Goal: Transaction & Acquisition: Purchase product/service

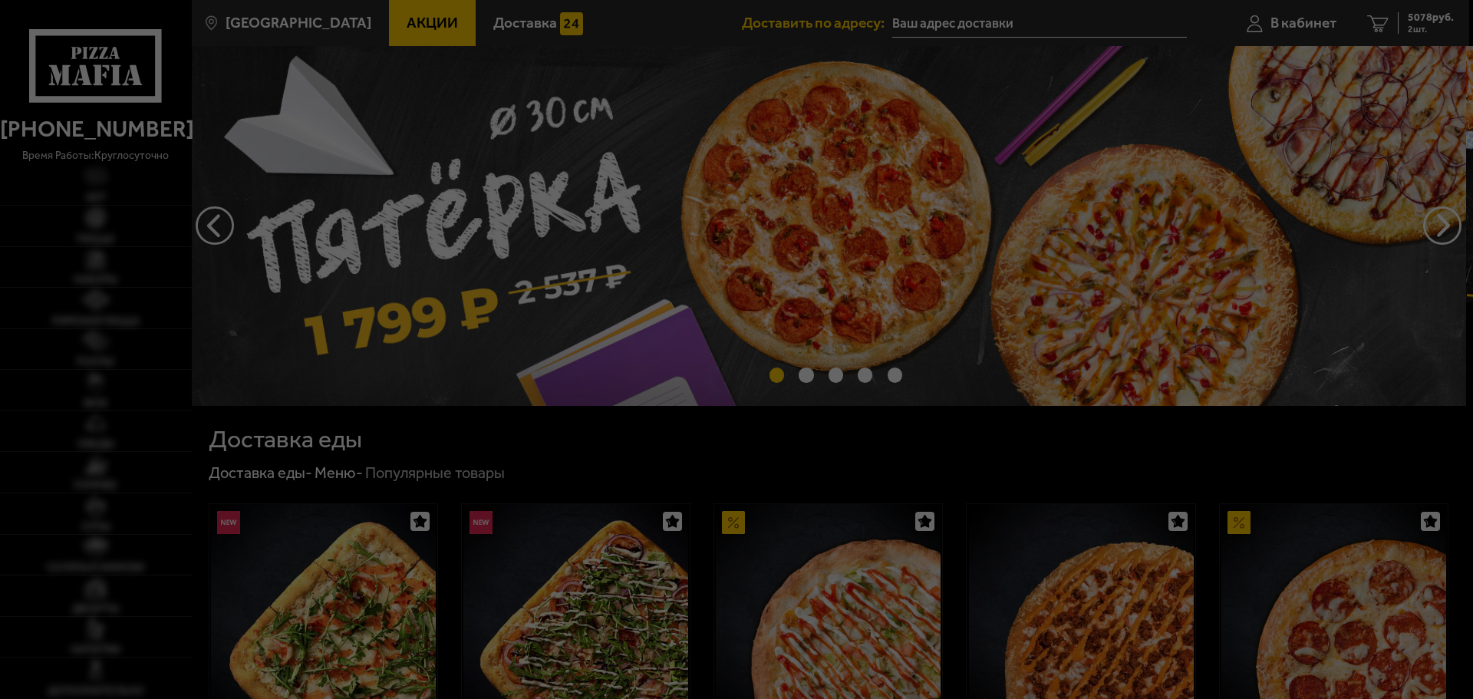
type input "[STREET_ADDRESS]"
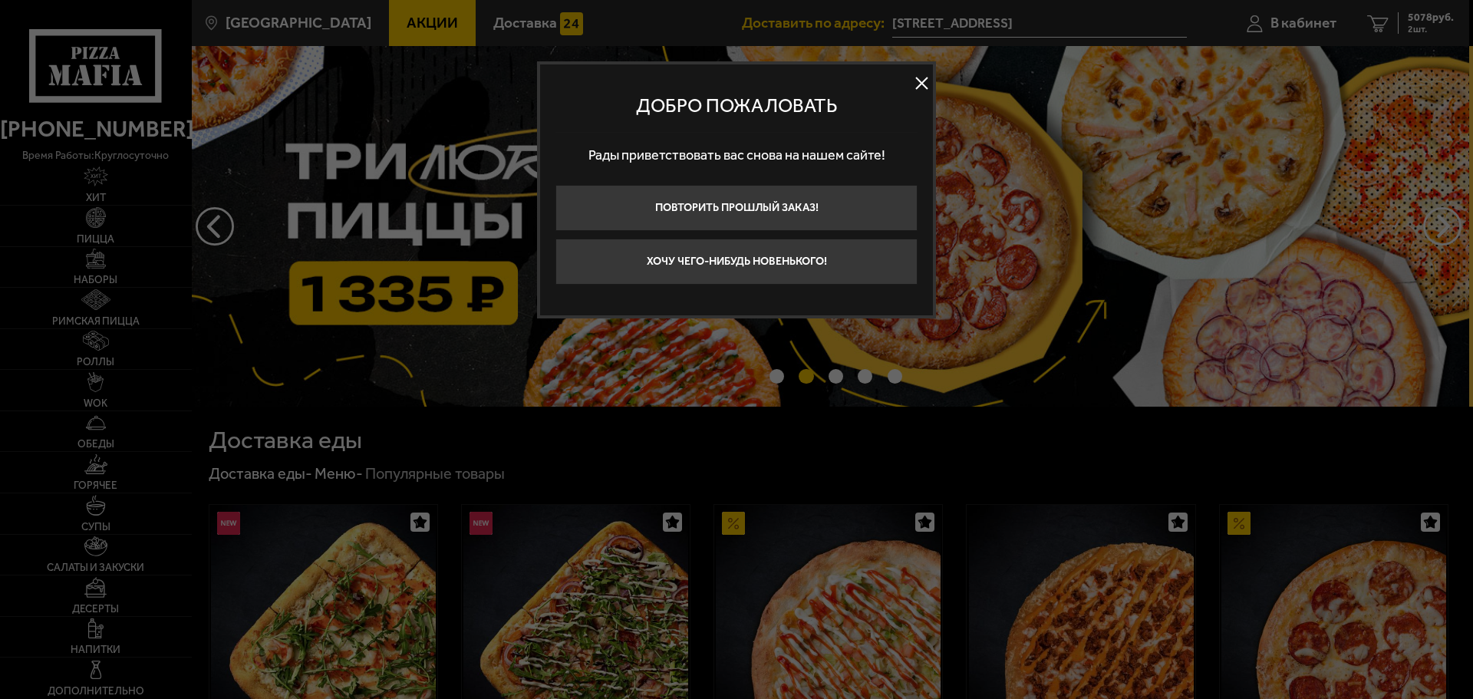
click at [919, 81] on button at bounding box center [921, 83] width 23 height 23
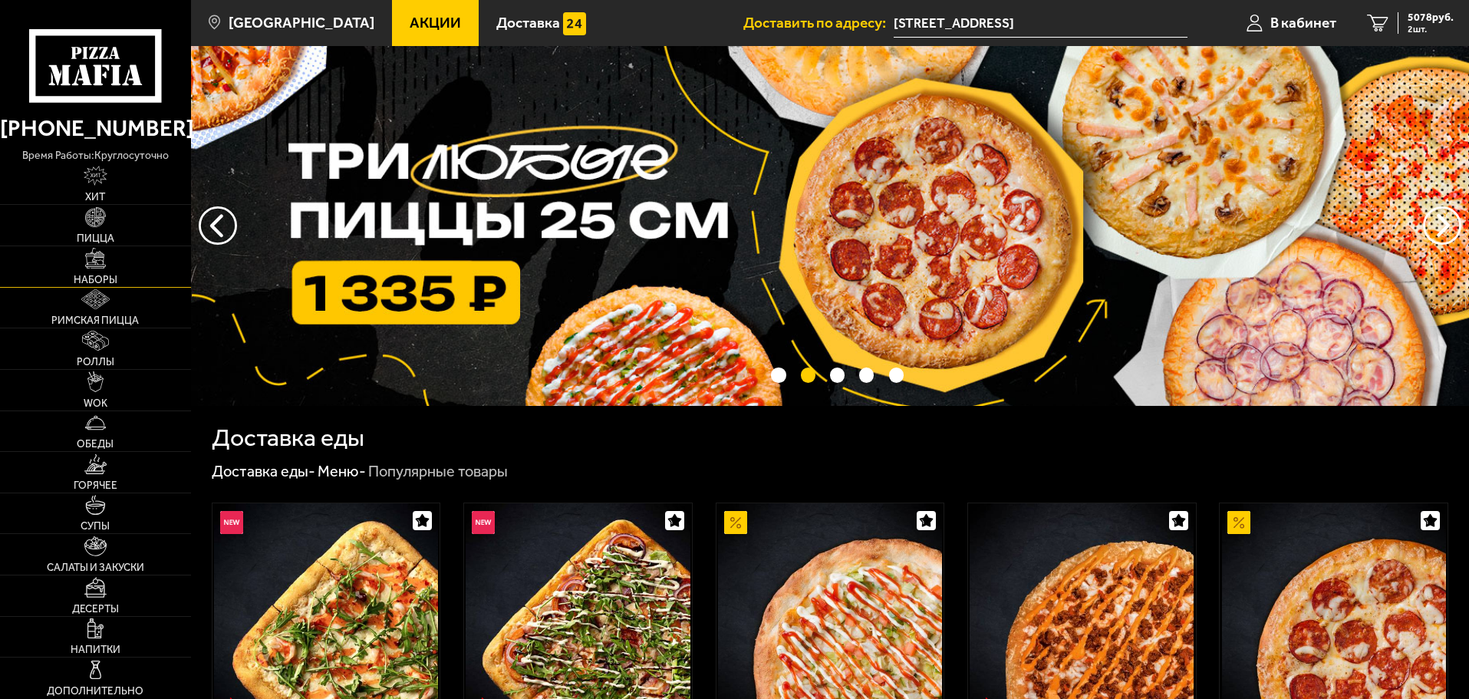
click at [83, 275] on span "Наборы" at bounding box center [96, 280] width 44 height 11
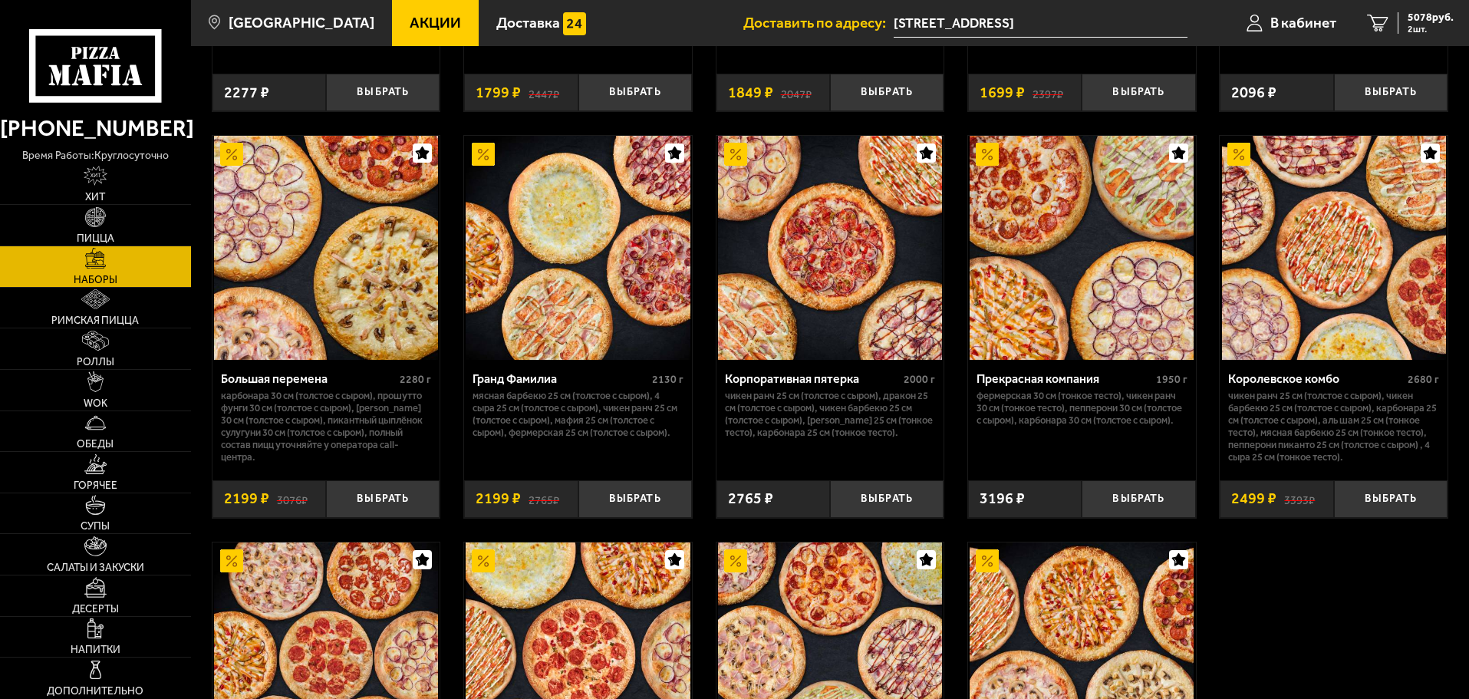
scroll to position [1918, 0]
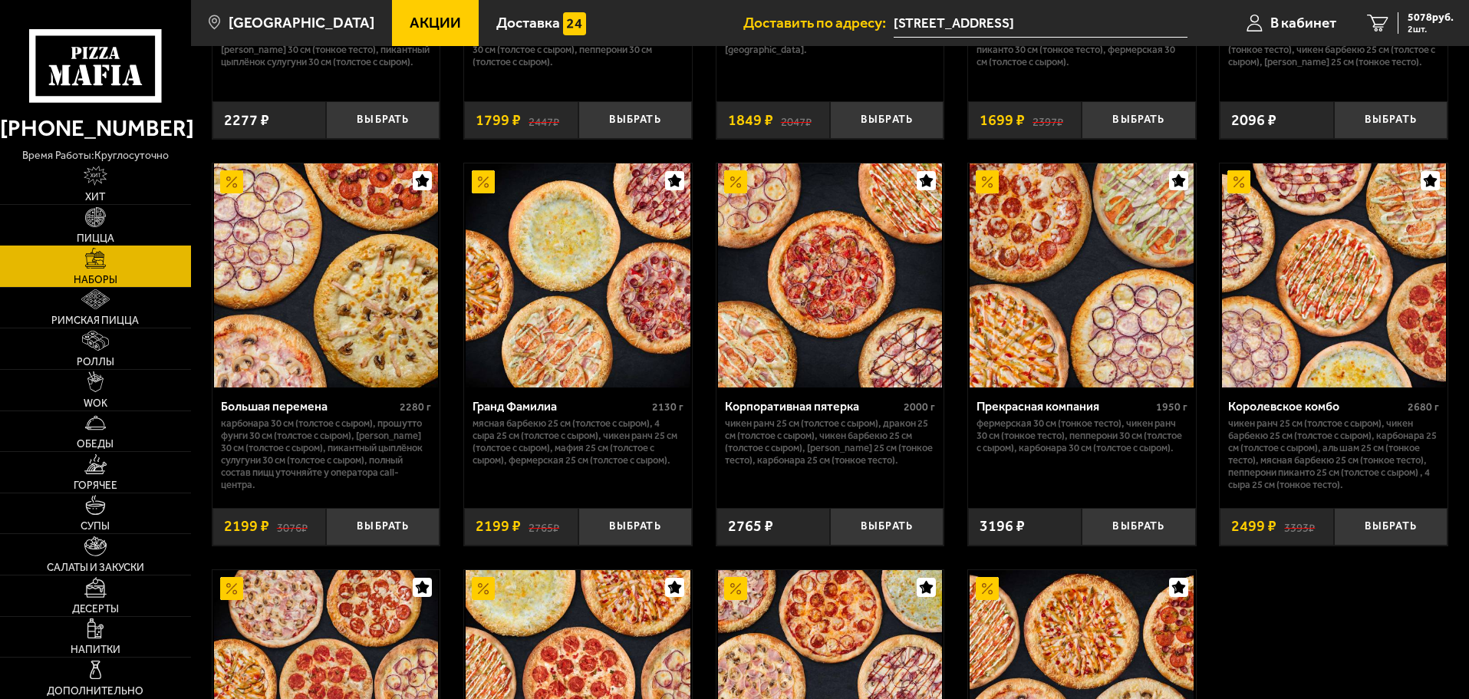
click at [95, 226] on img at bounding box center [95, 217] width 20 height 20
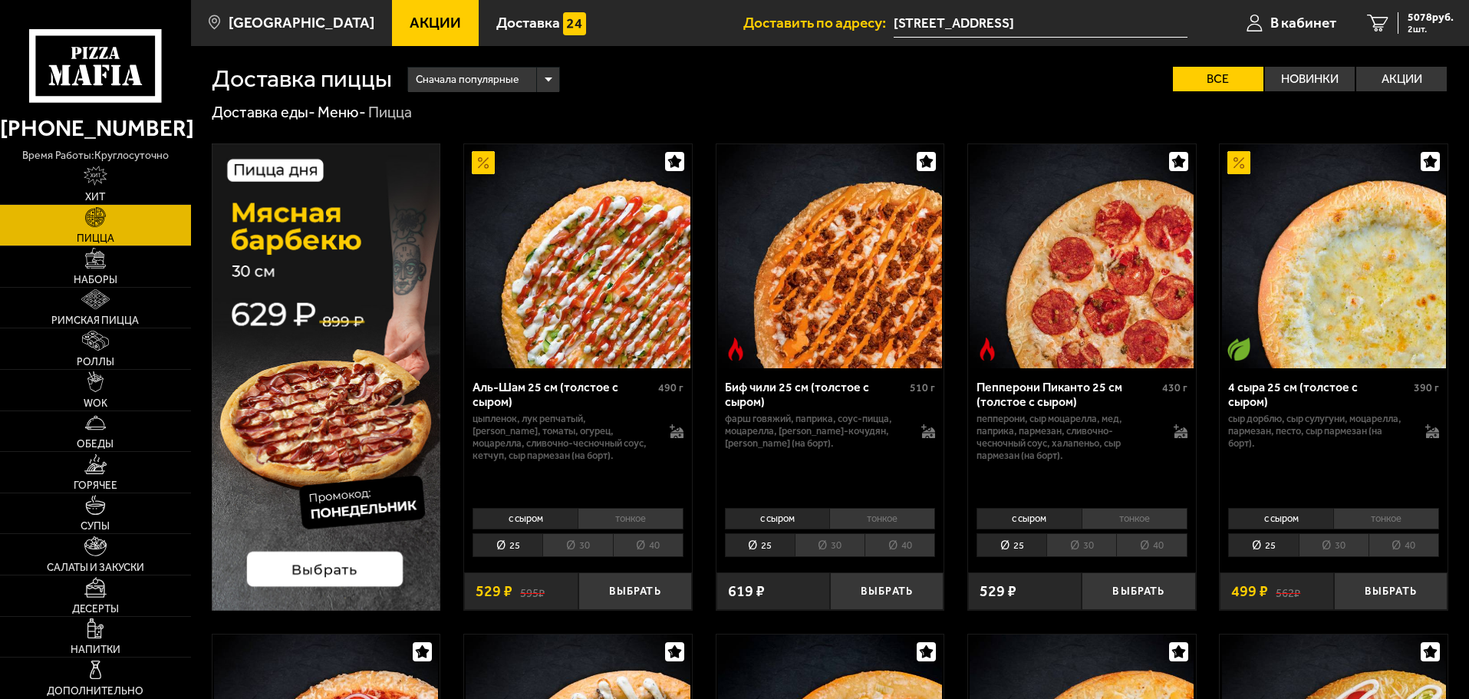
click at [588, 543] on li "30" at bounding box center [578, 545] width 70 height 24
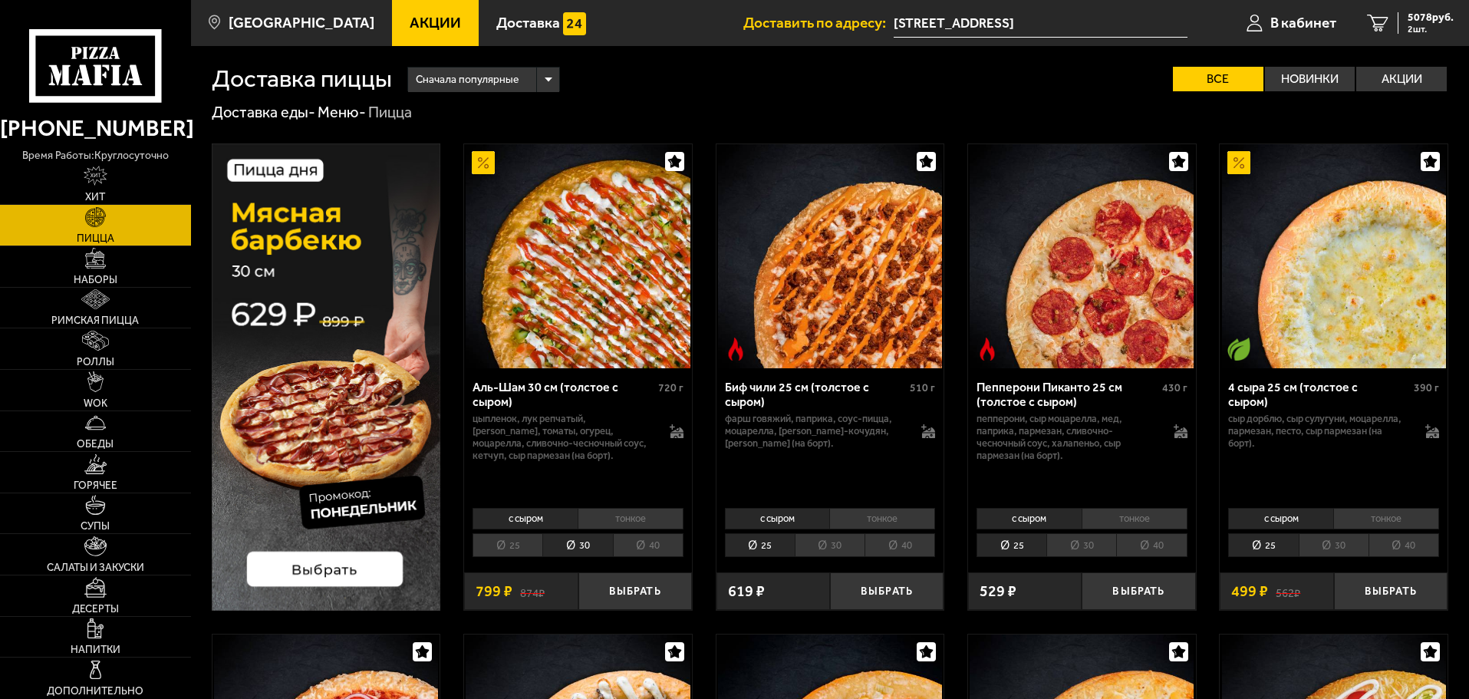
click at [1348, 544] on li "30" at bounding box center [1334, 545] width 70 height 24
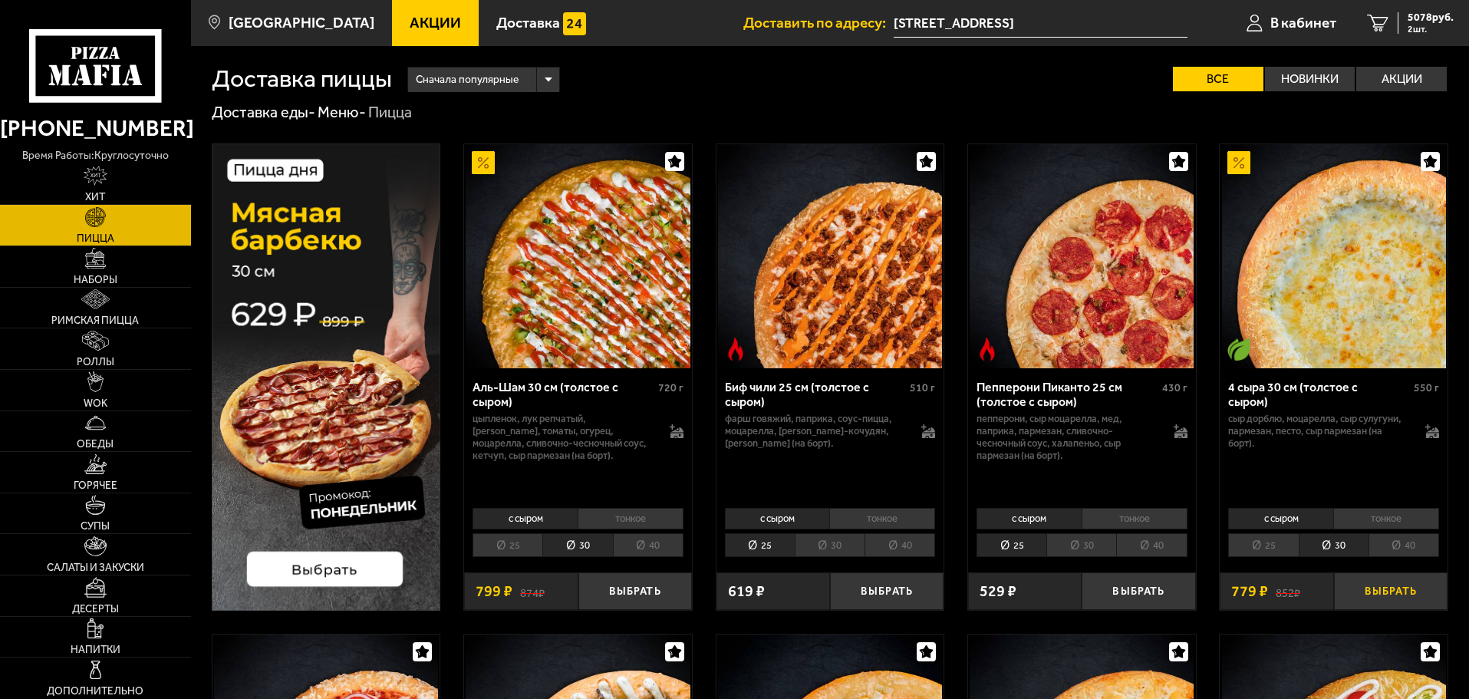
click at [1391, 582] on button "Выбрать" at bounding box center [1391, 591] width 114 height 38
click at [1421, 25] on span "3 шт." at bounding box center [1431, 29] width 46 height 9
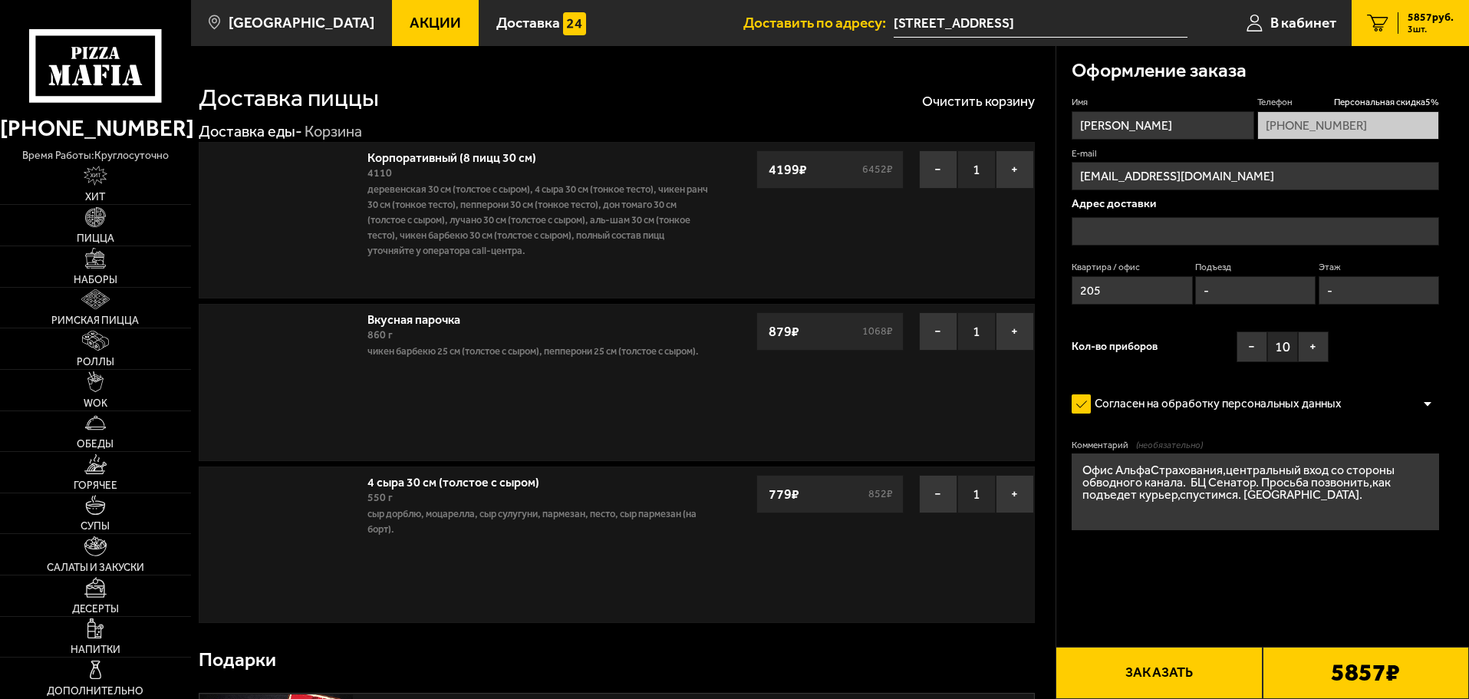
type input "[STREET_ADDRESS]"
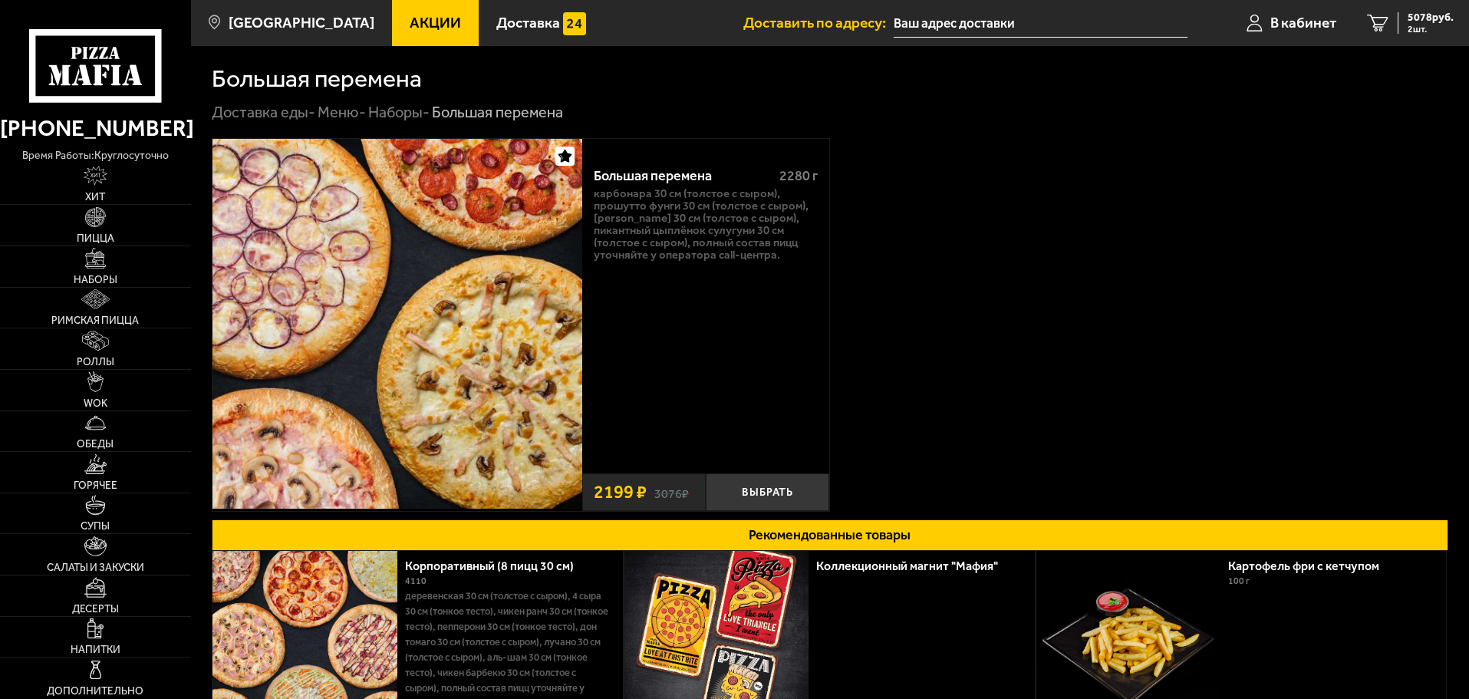
type input "[STREET_ADDRESS]"
click at [754, 496] on button "Выбрать" at bounding box center [768, 492] width 124 height 38
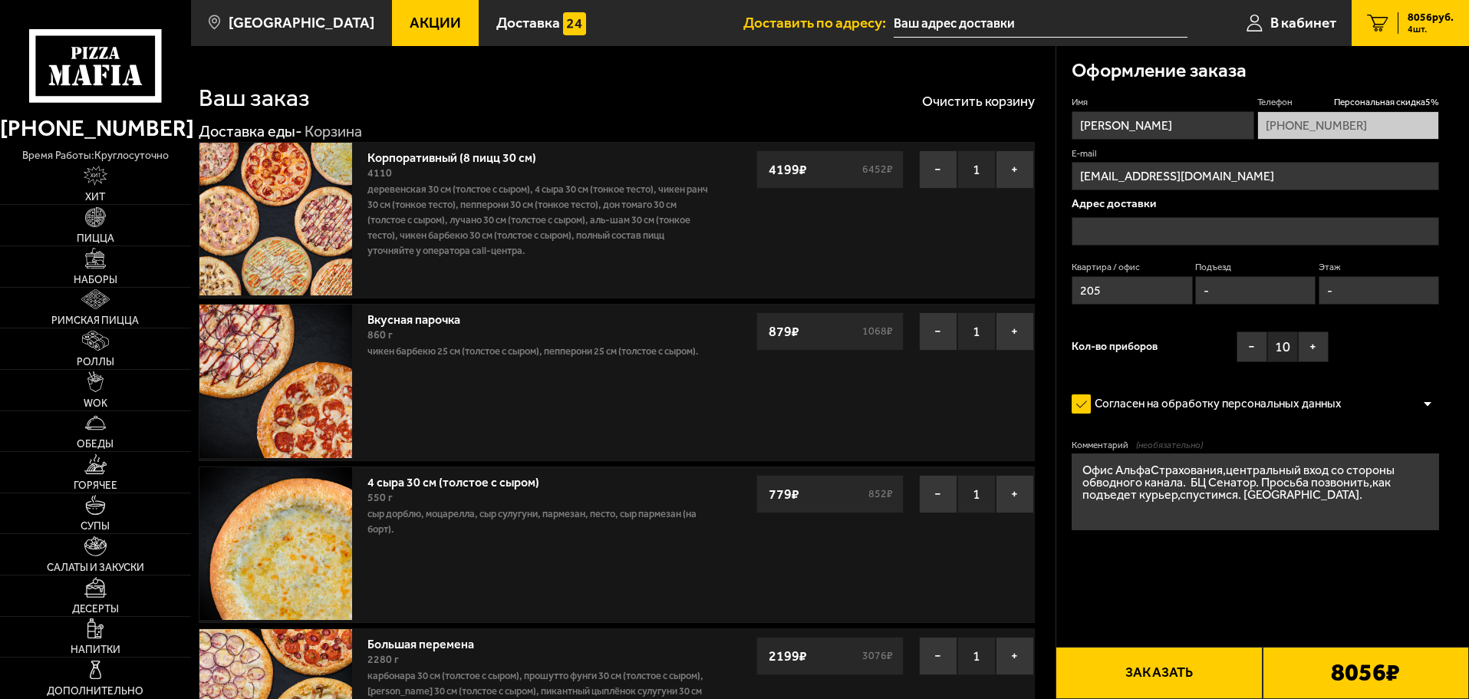
type input "[STREET_ADDRESS]"
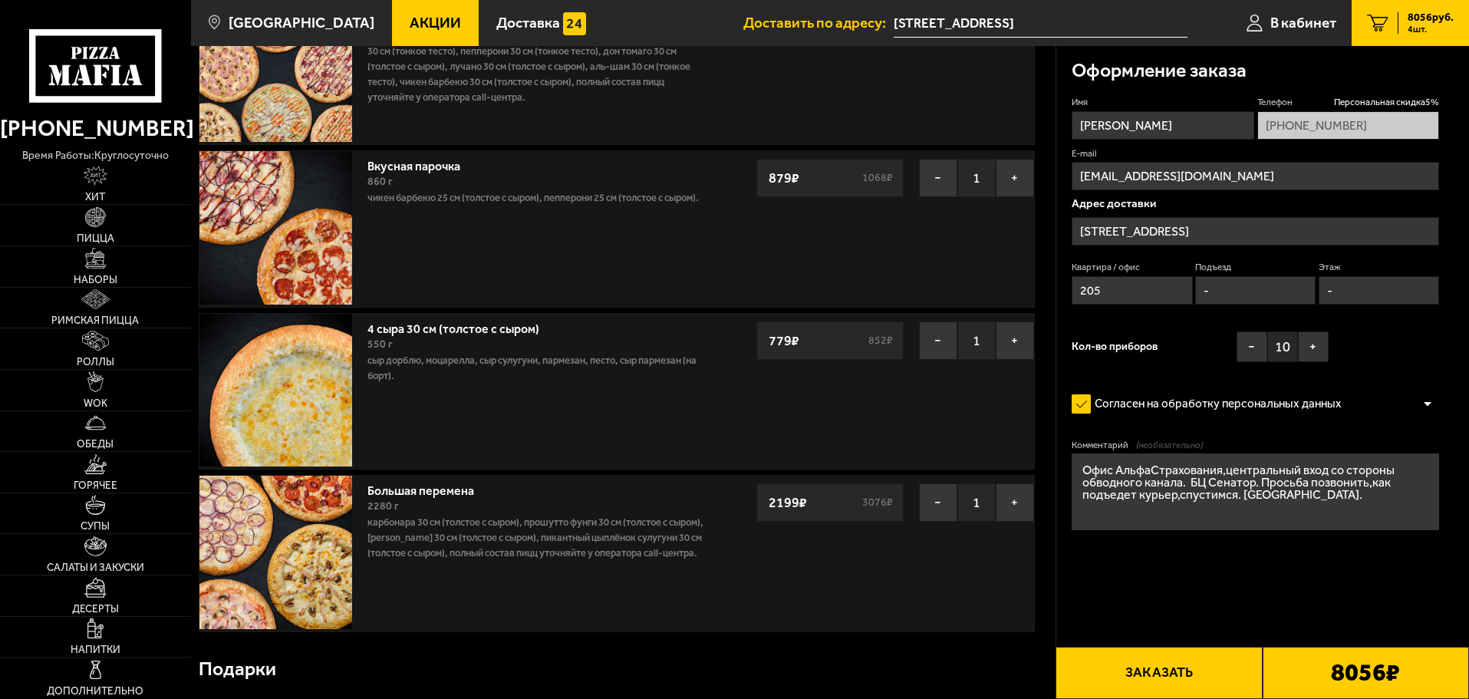
scroll to position [77, 0]
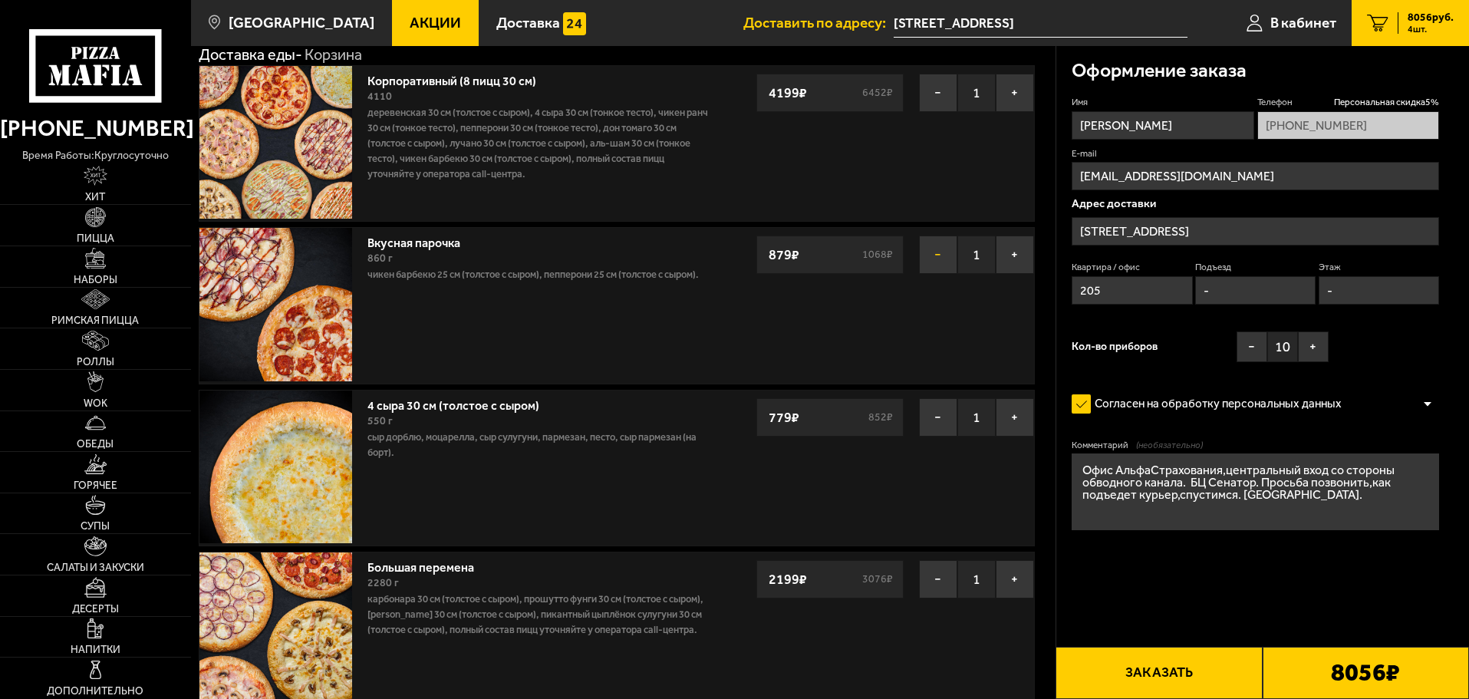
click at [929, 259] on button "−" at bounding box center [938, 255] width 38 height 38
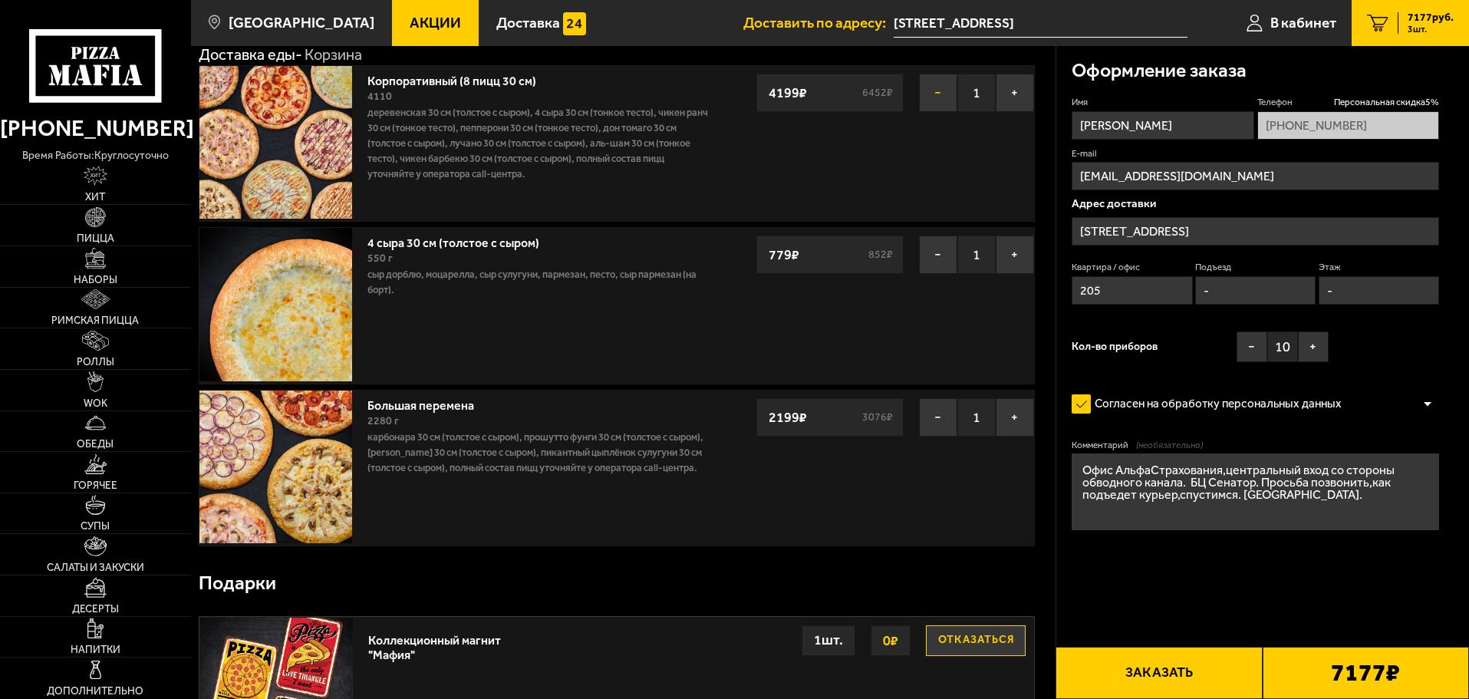
click at [938, 96] on button "−" at bounding box center [938, 93] width 38 height 38
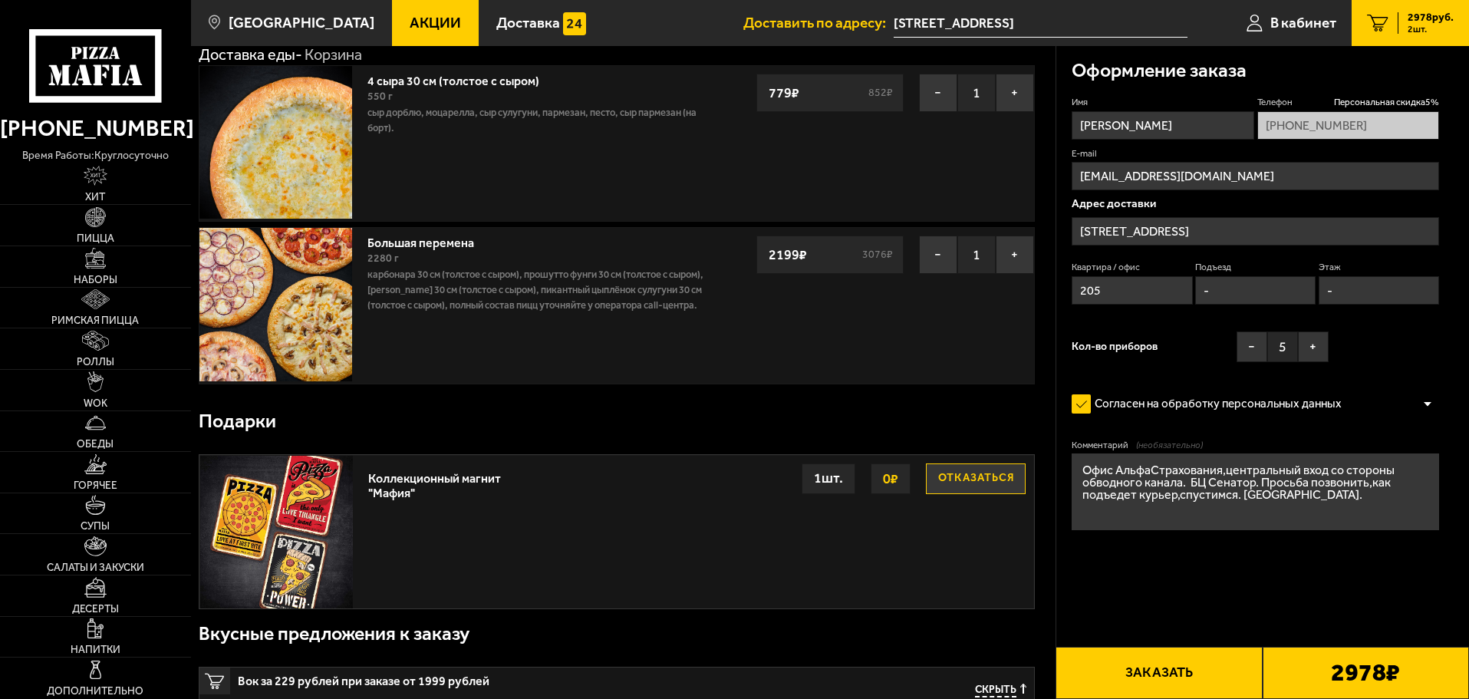
scroll to position [0, 0]
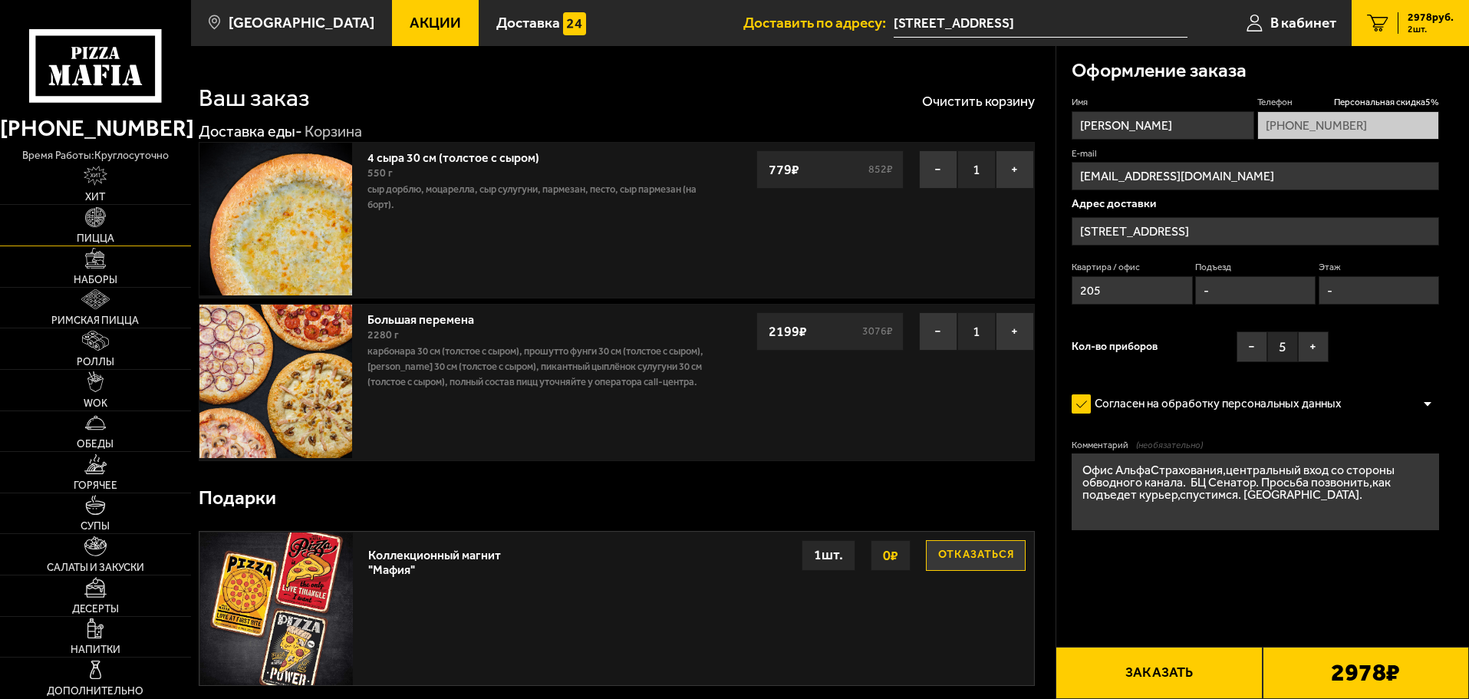
click at [94, 223] on img at bounding box center [95, 217] width 20 height 20
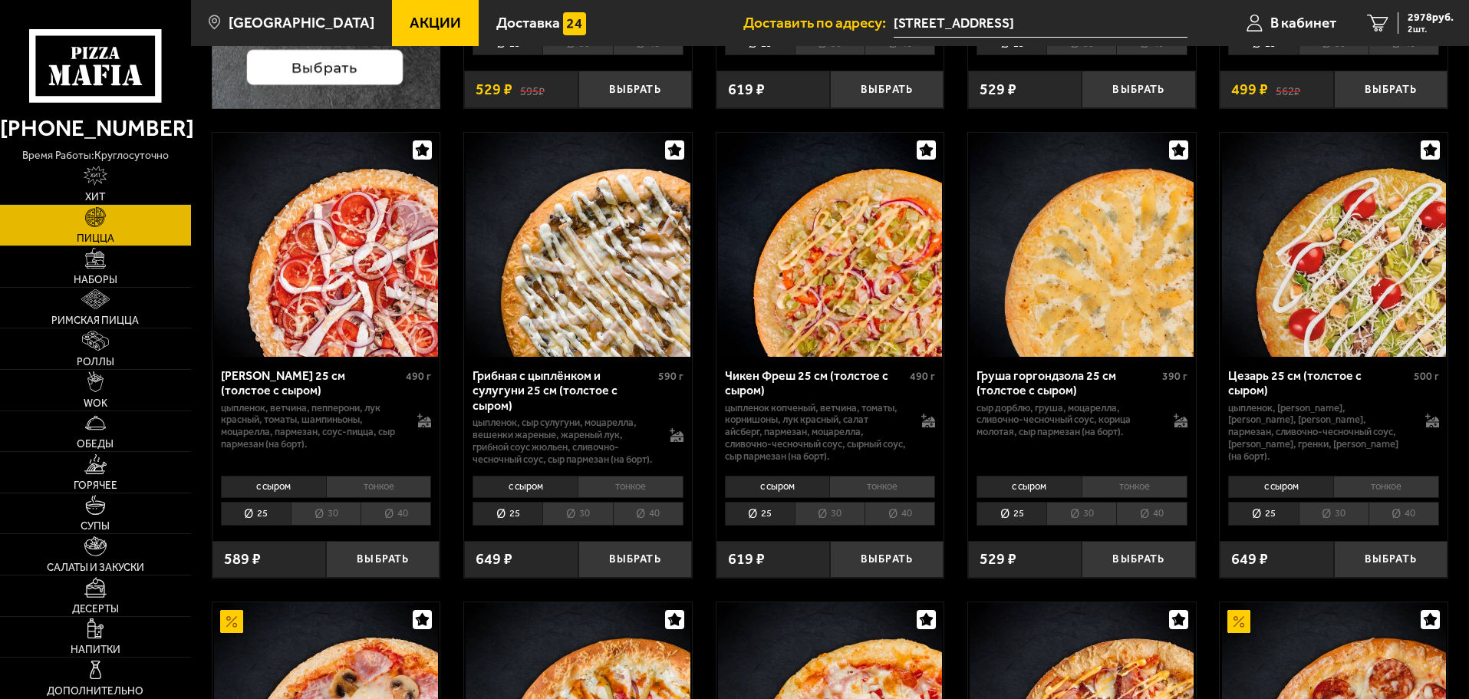
scroll to position [537, 0]
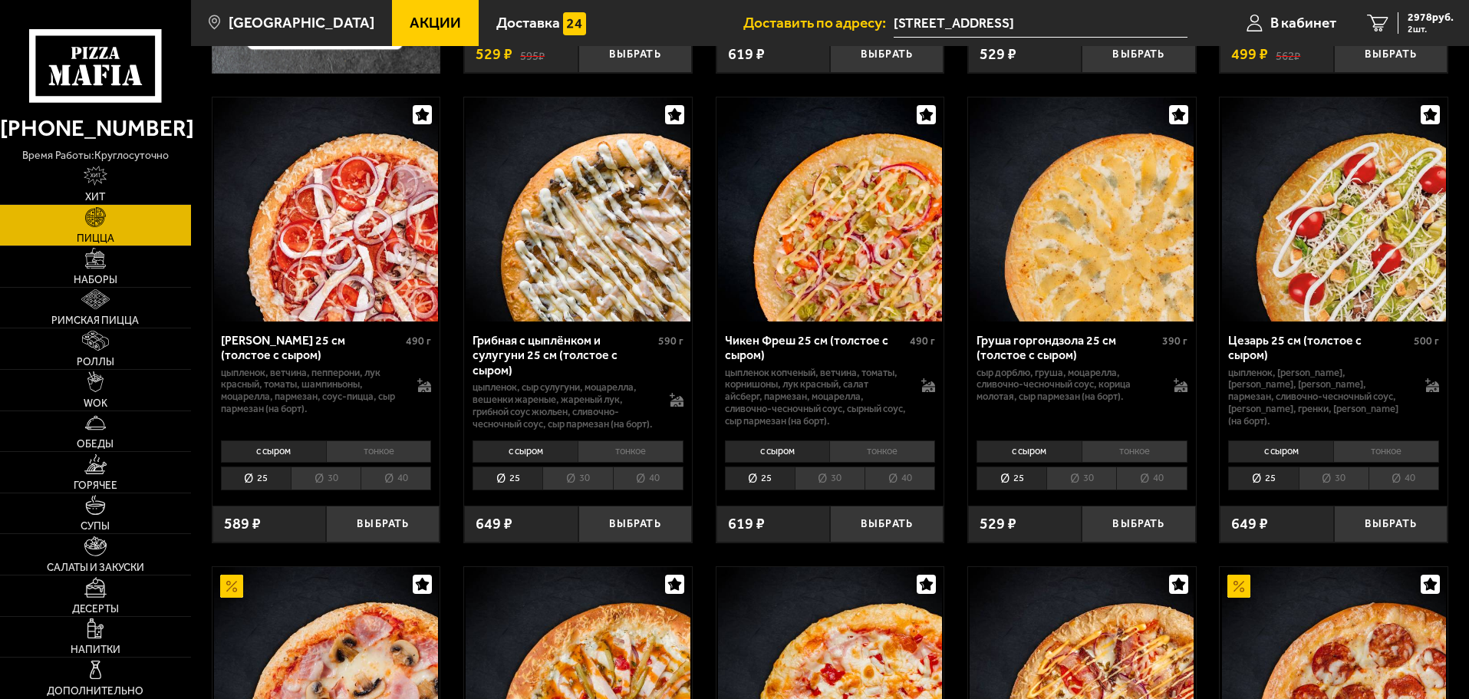
click at [1020, 490] on li "25" at bounding box center [1012, 479] width 70 height 24
click at [1146, 542] on button "Выбрать" at bounding box center [1139, 525] width 114 height 38
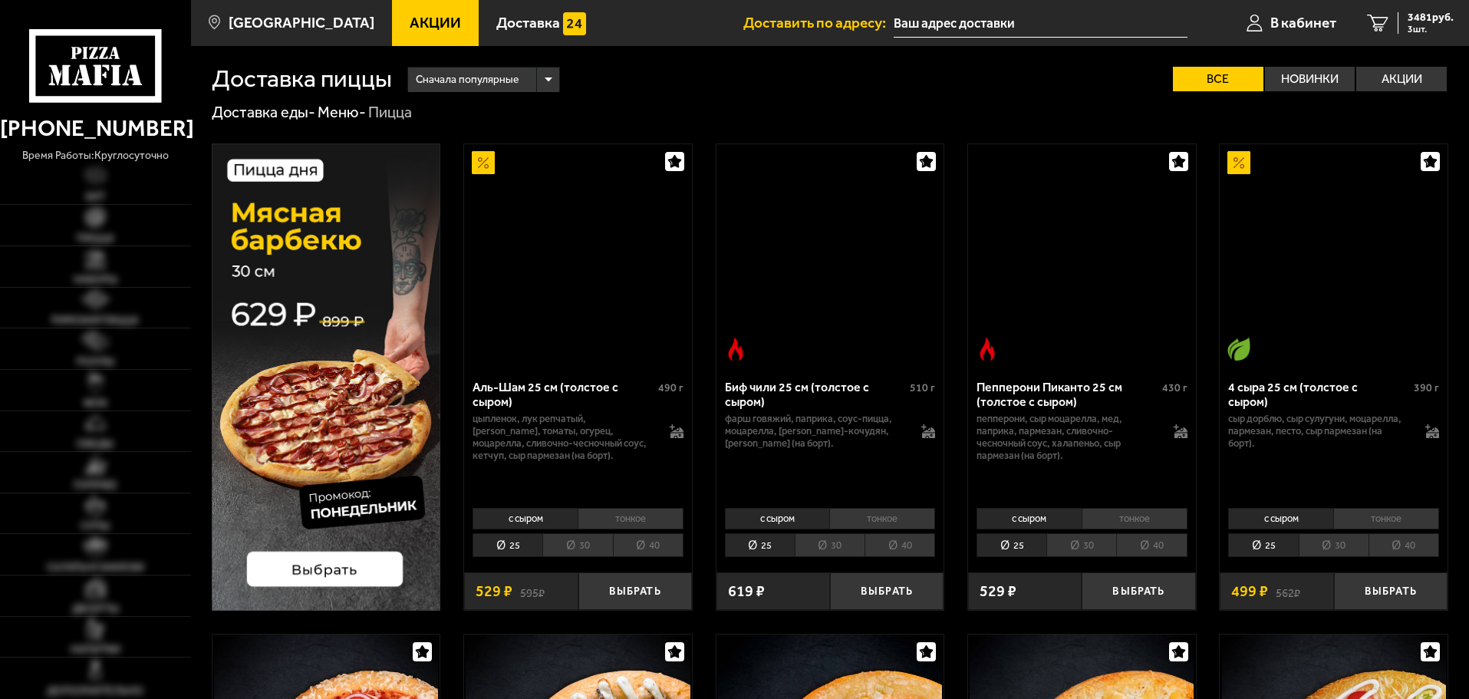
drag, startPoint x: 0, startPoint y: 0, endPoint x: 1427, endPoint y: 22, distance: 1427.5
click at [1427, 22] on span "3481 руб." at bounding box center [1431, 17] width 46 height 11
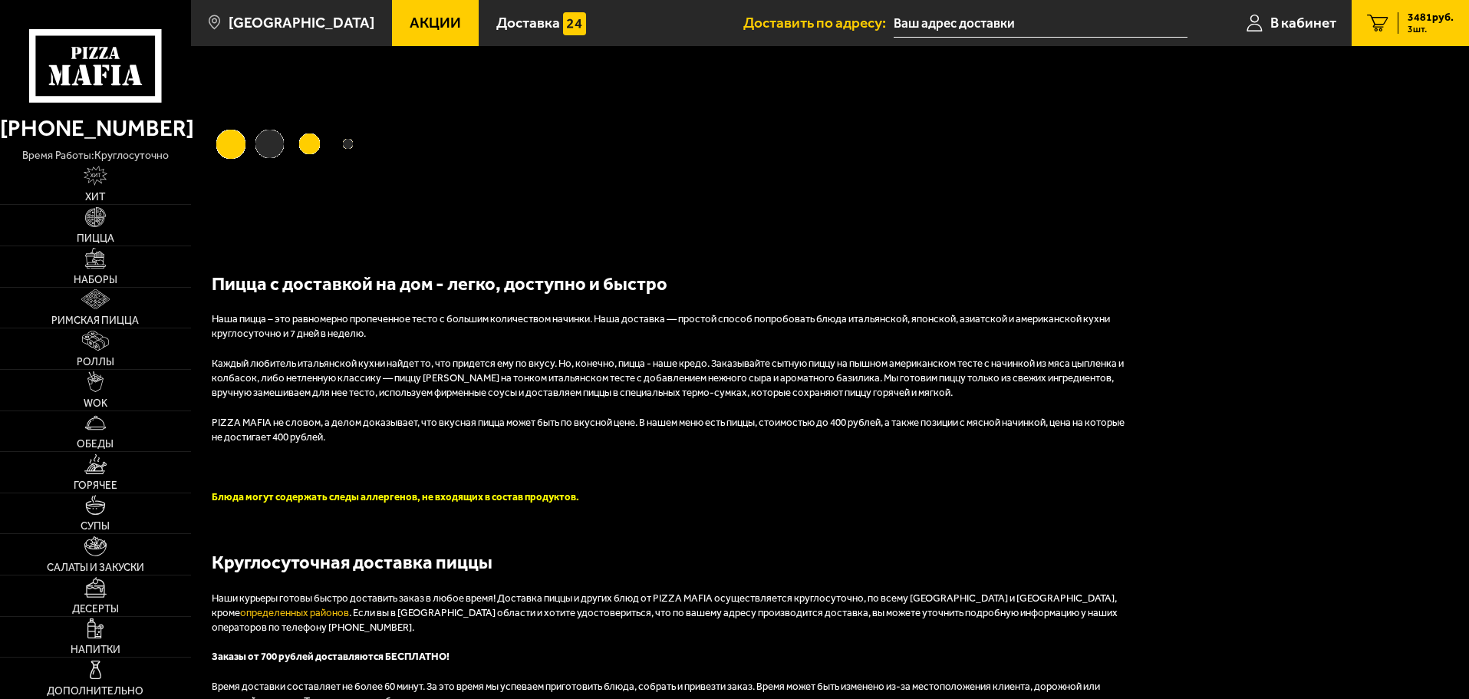
type input "[STREET_ADDRESS]"
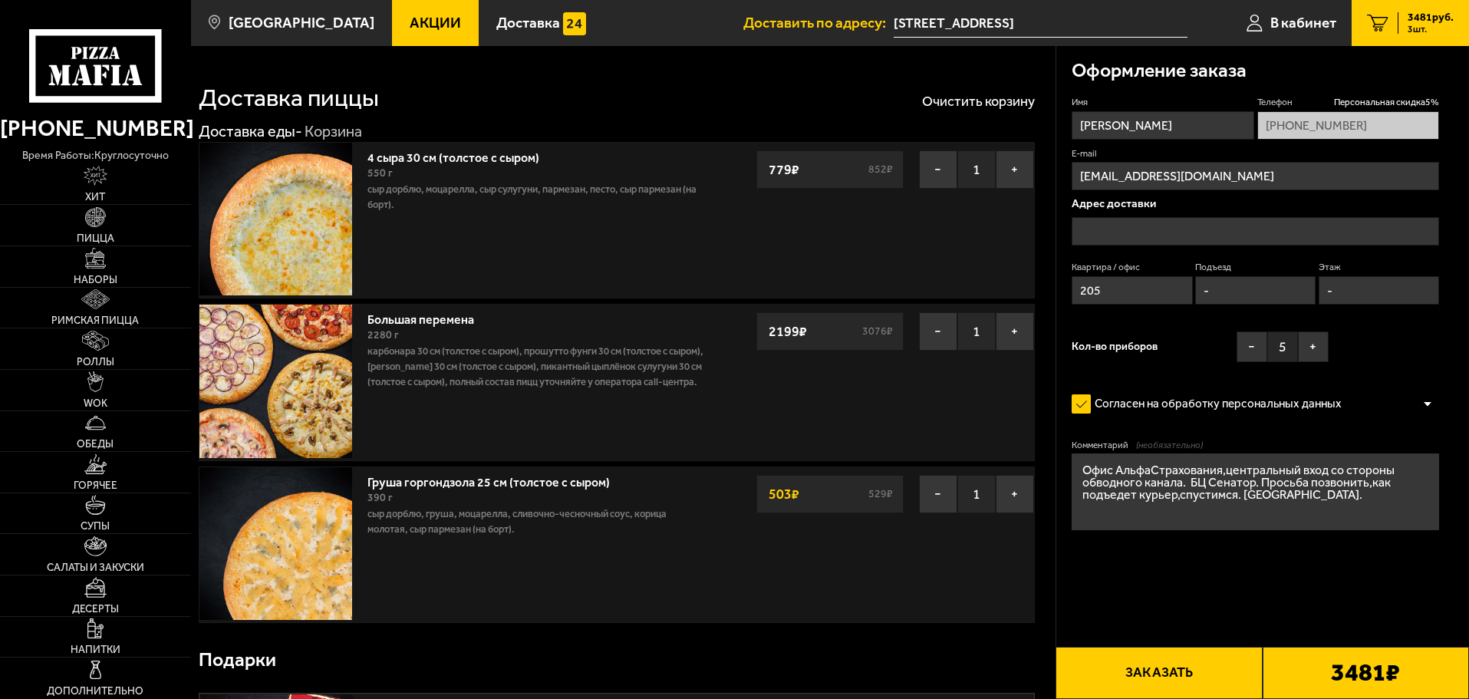
type input "[STREET_ADDRESS]"
click at [1136, 295] on input "205" at bounding box center [1132, 290] width 120 height 28
click at [1179, 677] on button "Заказать" at bounding box center [1159, 673] width 206 height 52
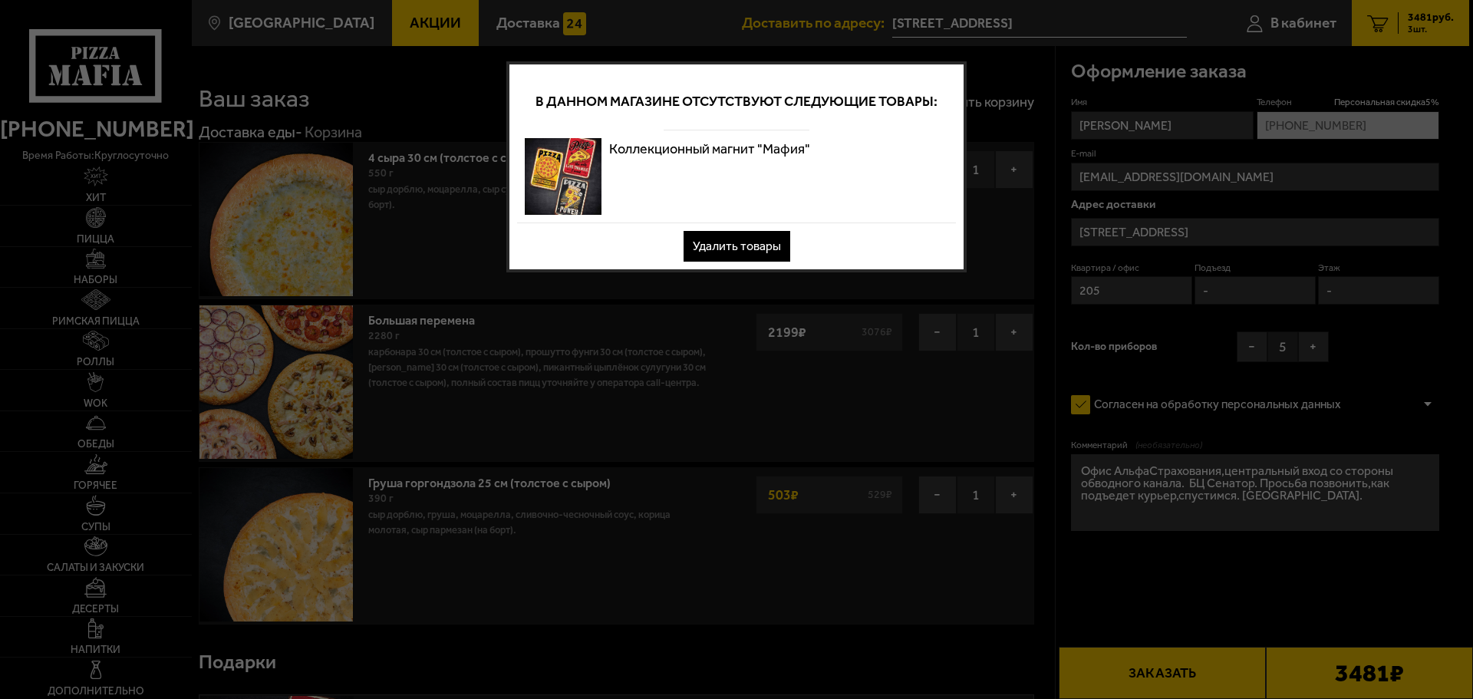
click at [748, 242] on button "Удалить товары" at bounding box center [737, 246] width 107 height 31
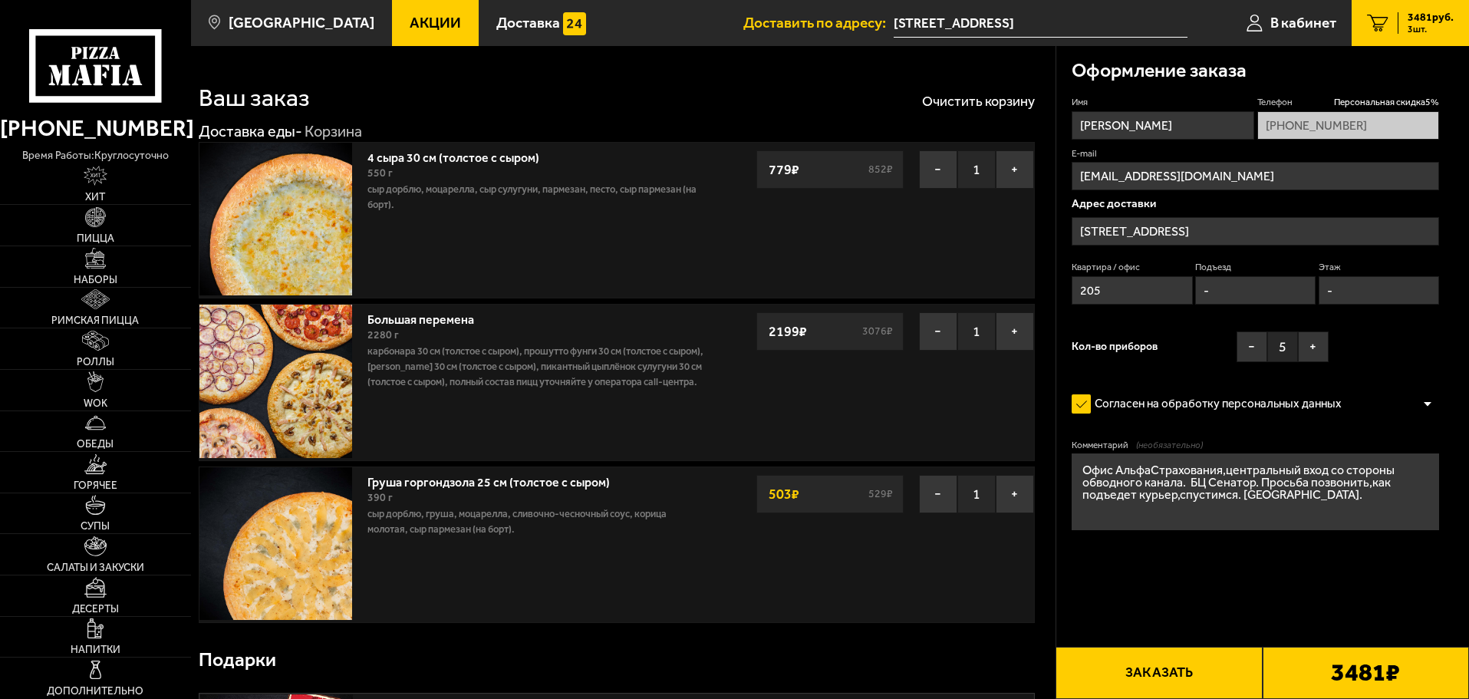
click at [1177, 682] on button "Заказать" at bounding box center [1159, 673] width 206 height 52
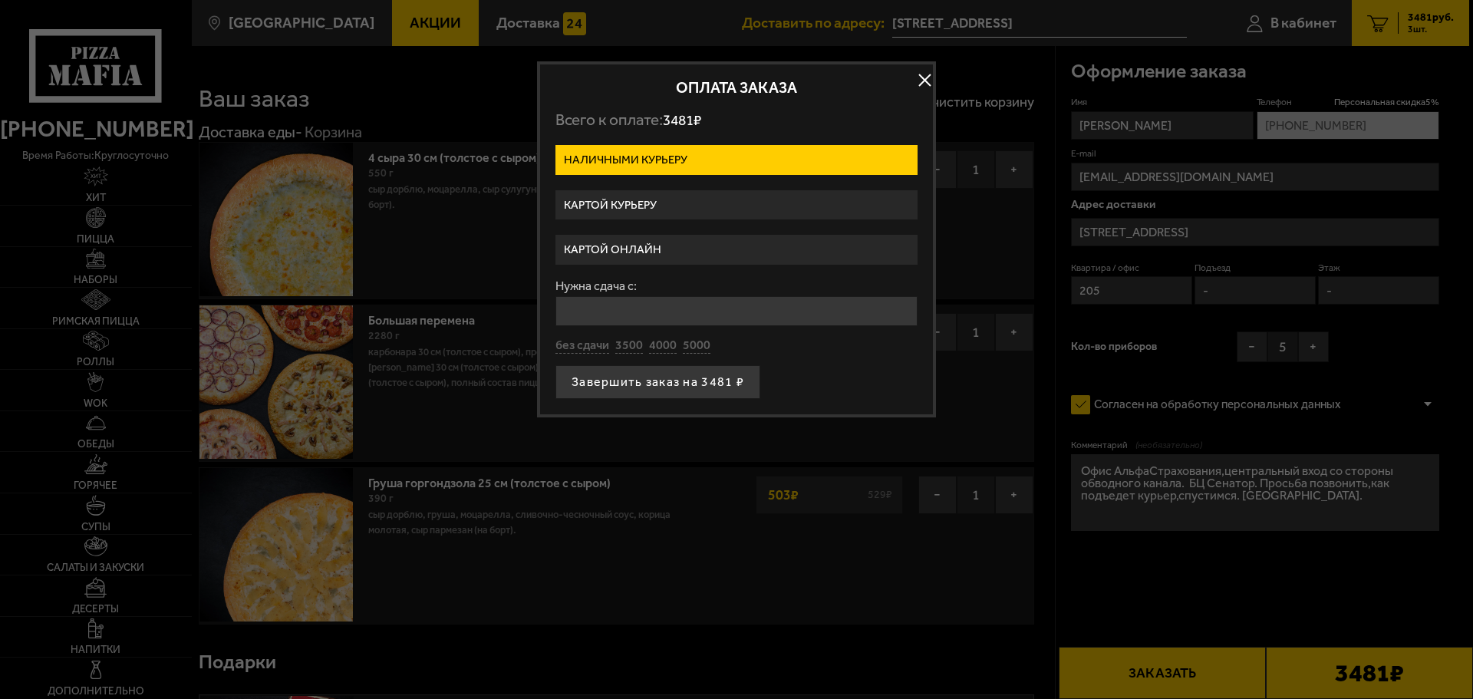
drag, startPoint x: 661, startPoint y: 200, endPoint x: 676, endPoint y: 202, distance: 15.4
click at [661, 200] on label "Картой курьеру" at bounding box center [737, 205] width 362 height 30
click at [0, 0] on input "Картой курьеру" at bounding box center [0, 0] width 0 height 0
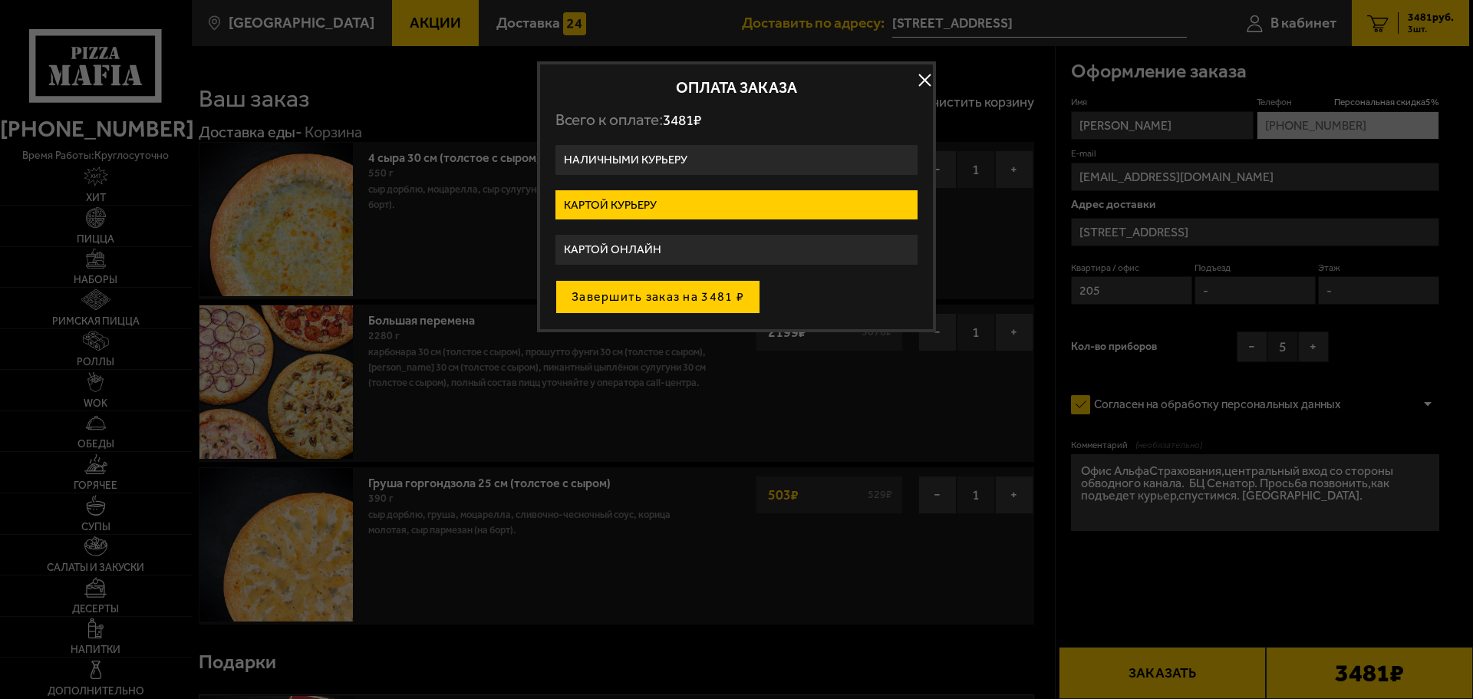
click at [670, 305] on button "Завершить заказ на 3481 ₽" at bounding box center [658, 297] width 205 height 34
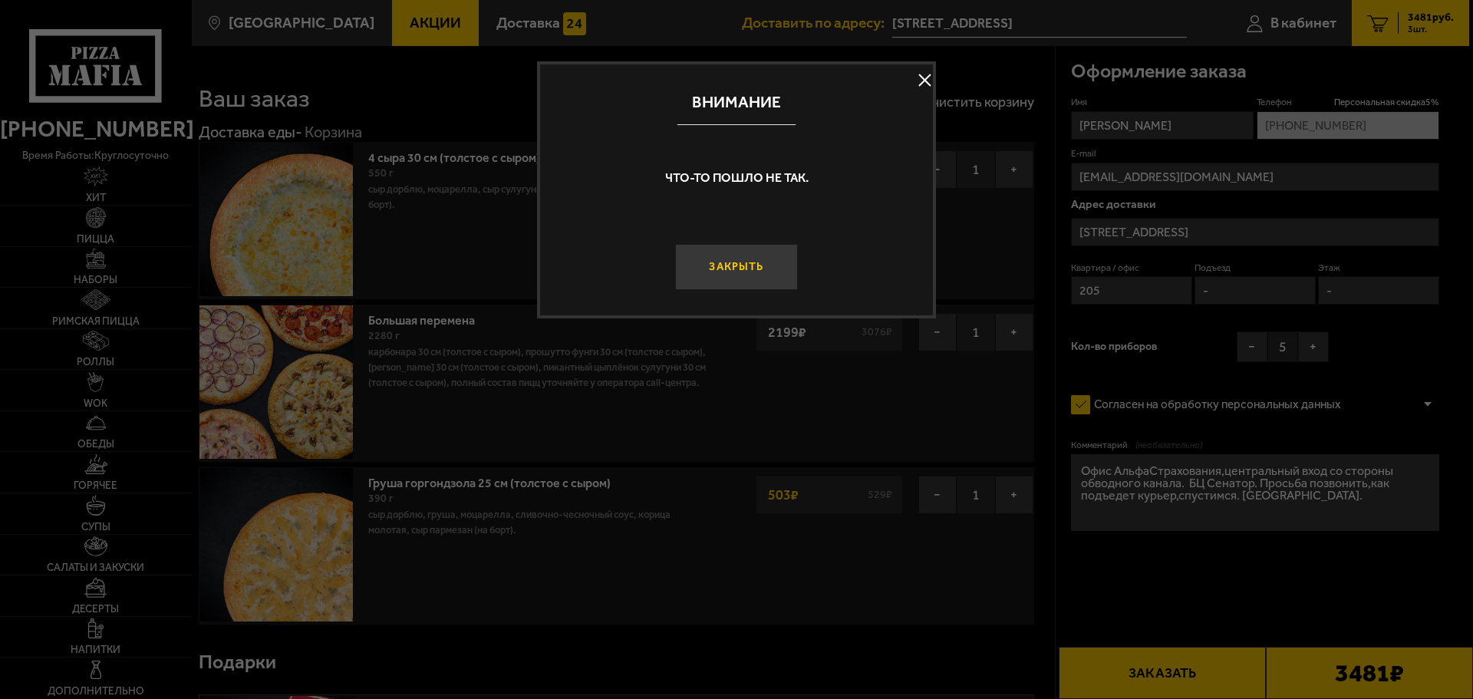
click at [725, 275] on button "Закрыть" at bounding box center [736, 267] width 123 height 46
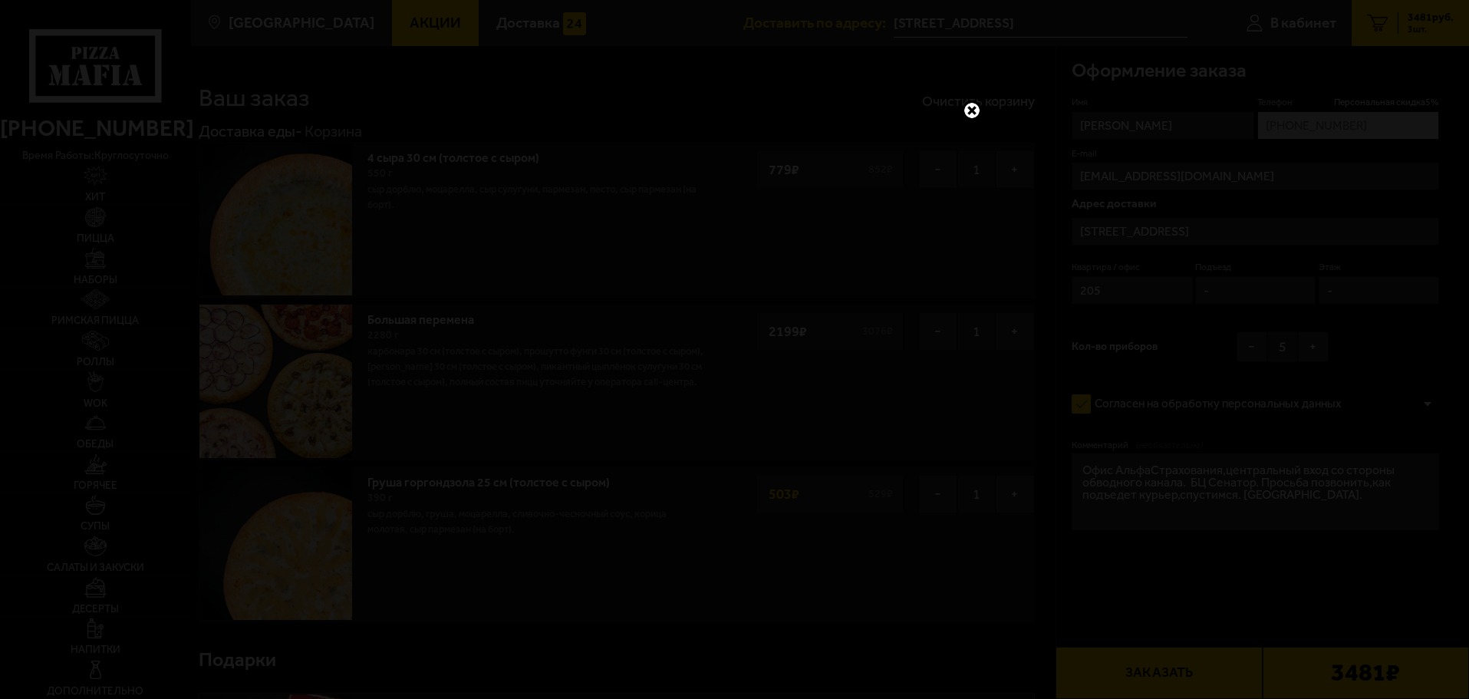
click at [972, 115] on link at bounding box center [972, 111] width 20 height 20
